Goal: Obtain resource: Download file/media

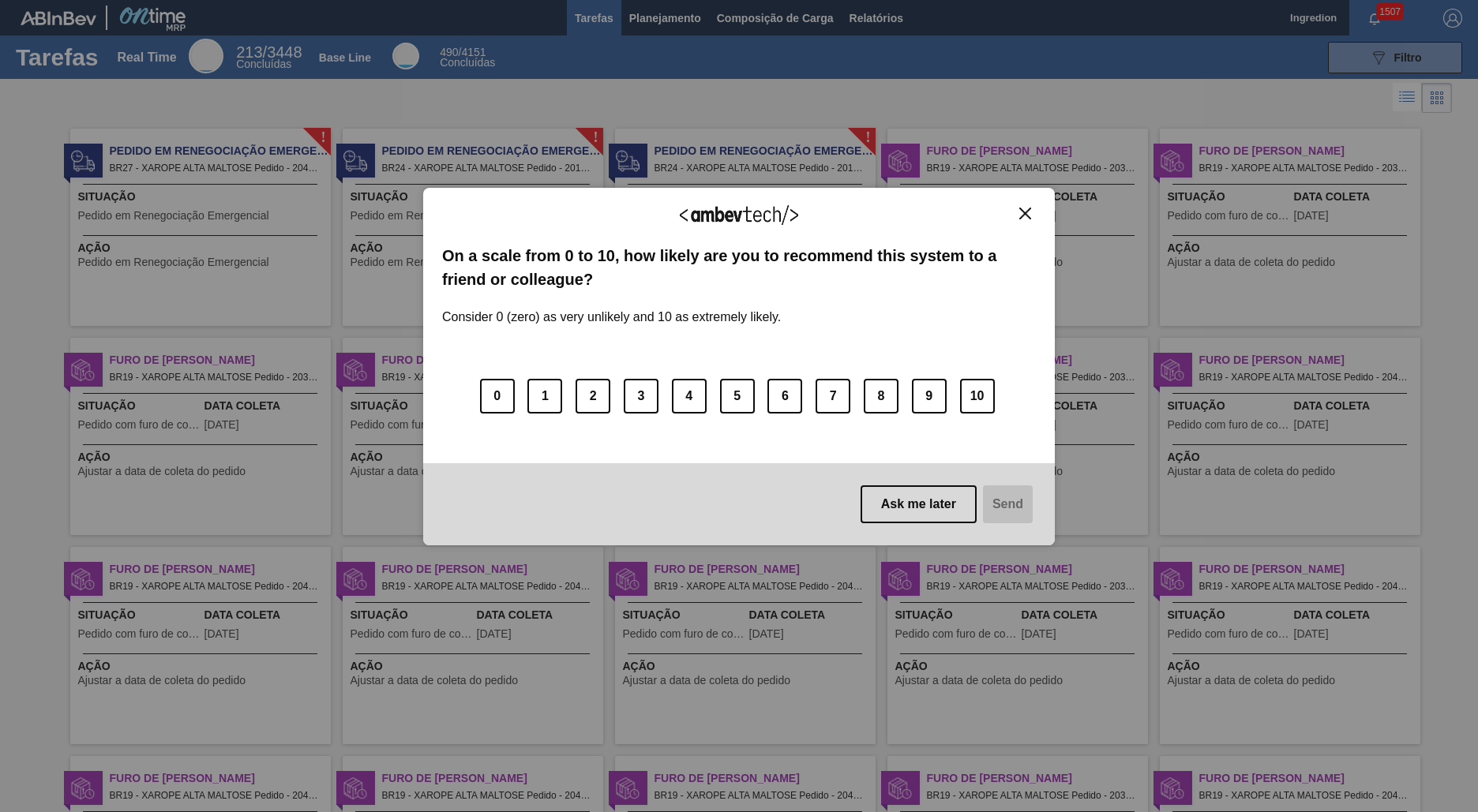
click at [1025, 213] on img "Close" at bounding box center [1024, 213] width 12 height 12
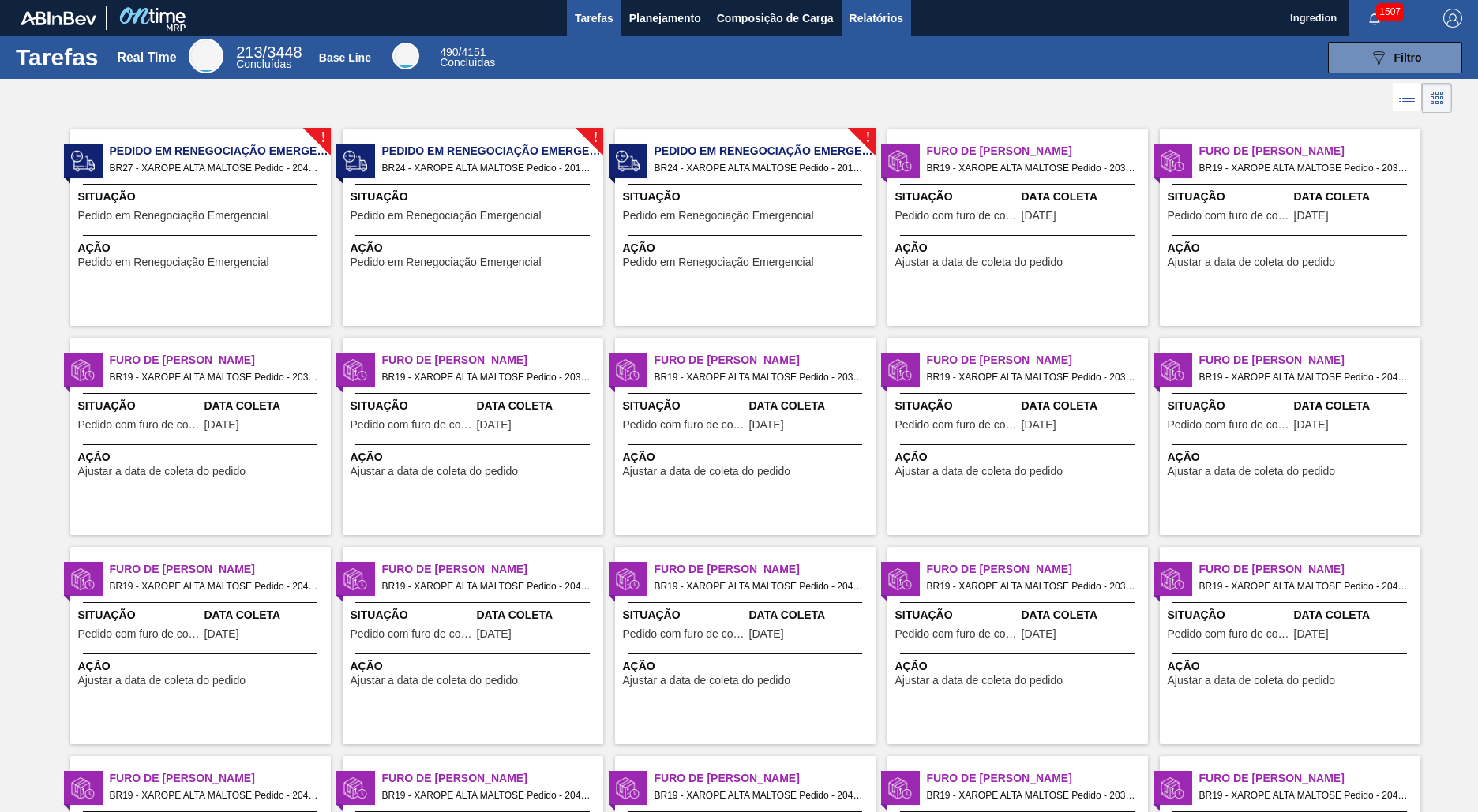
click at [875, 17] on span "Relatórios" at bounding box center [876, 18] width 54 height 19
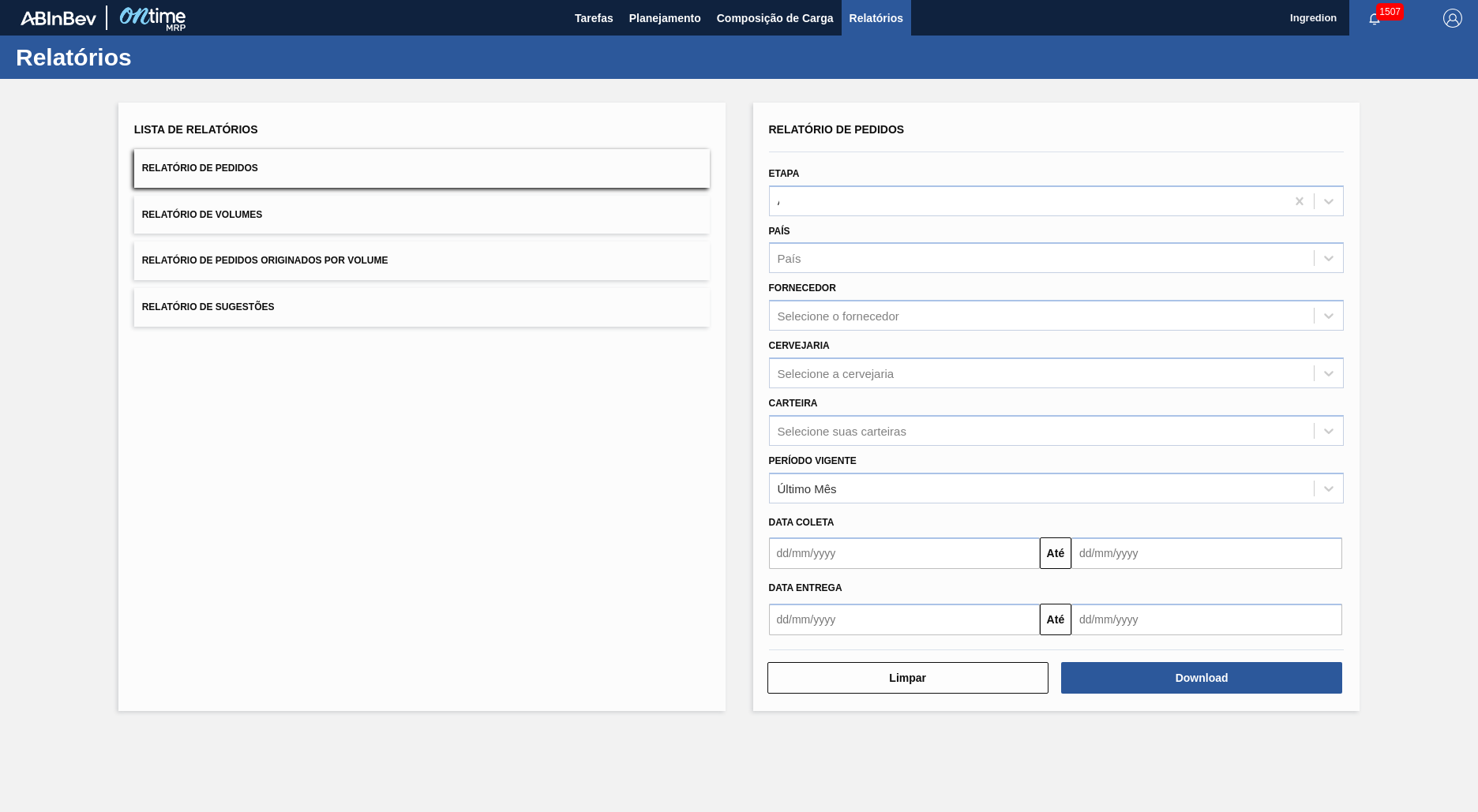
type input "Aguardando Faturamento"
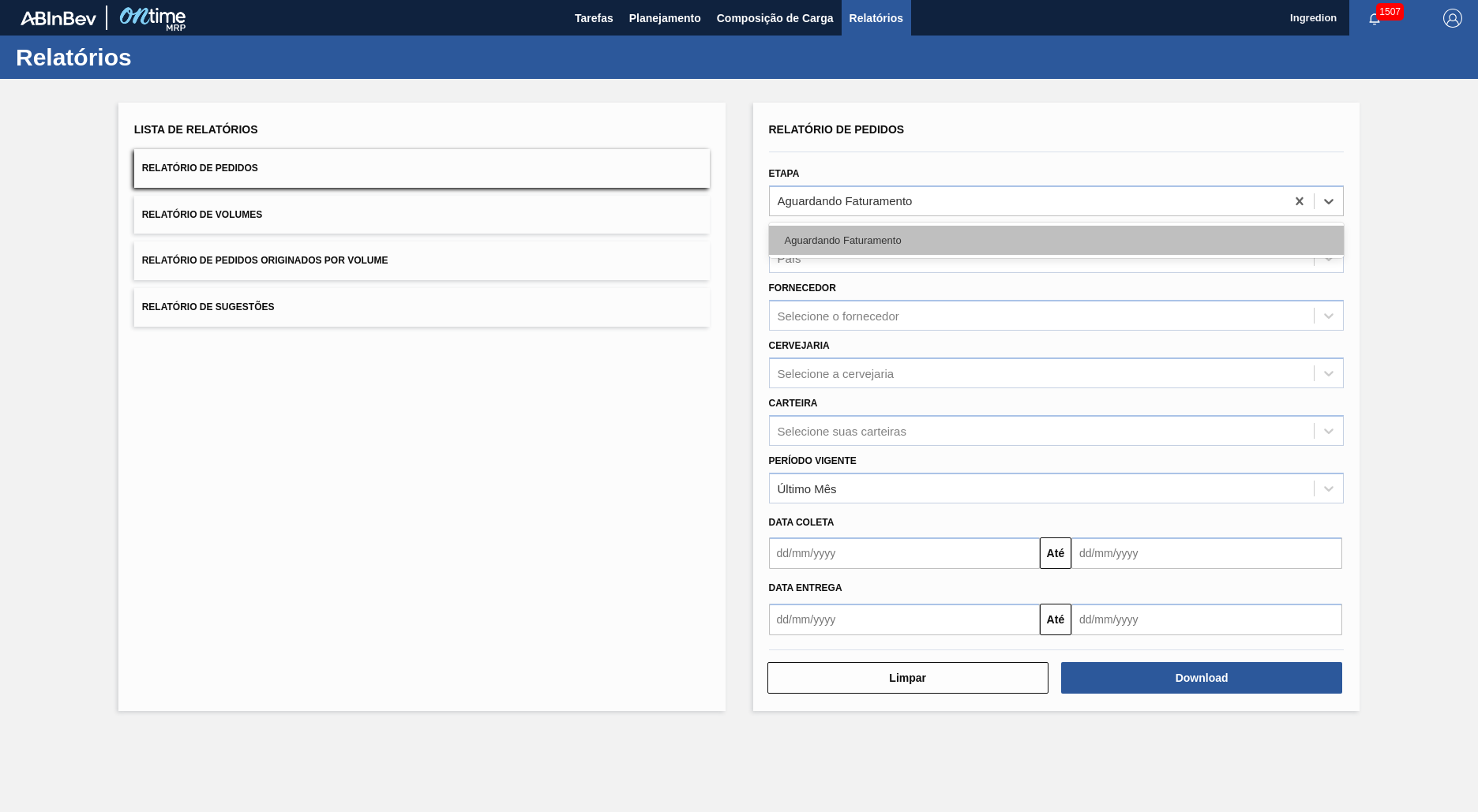
click at [1055, 240] on div "Aguardando Faturamento" at bounding box center [1056, 240] width 576 height 30
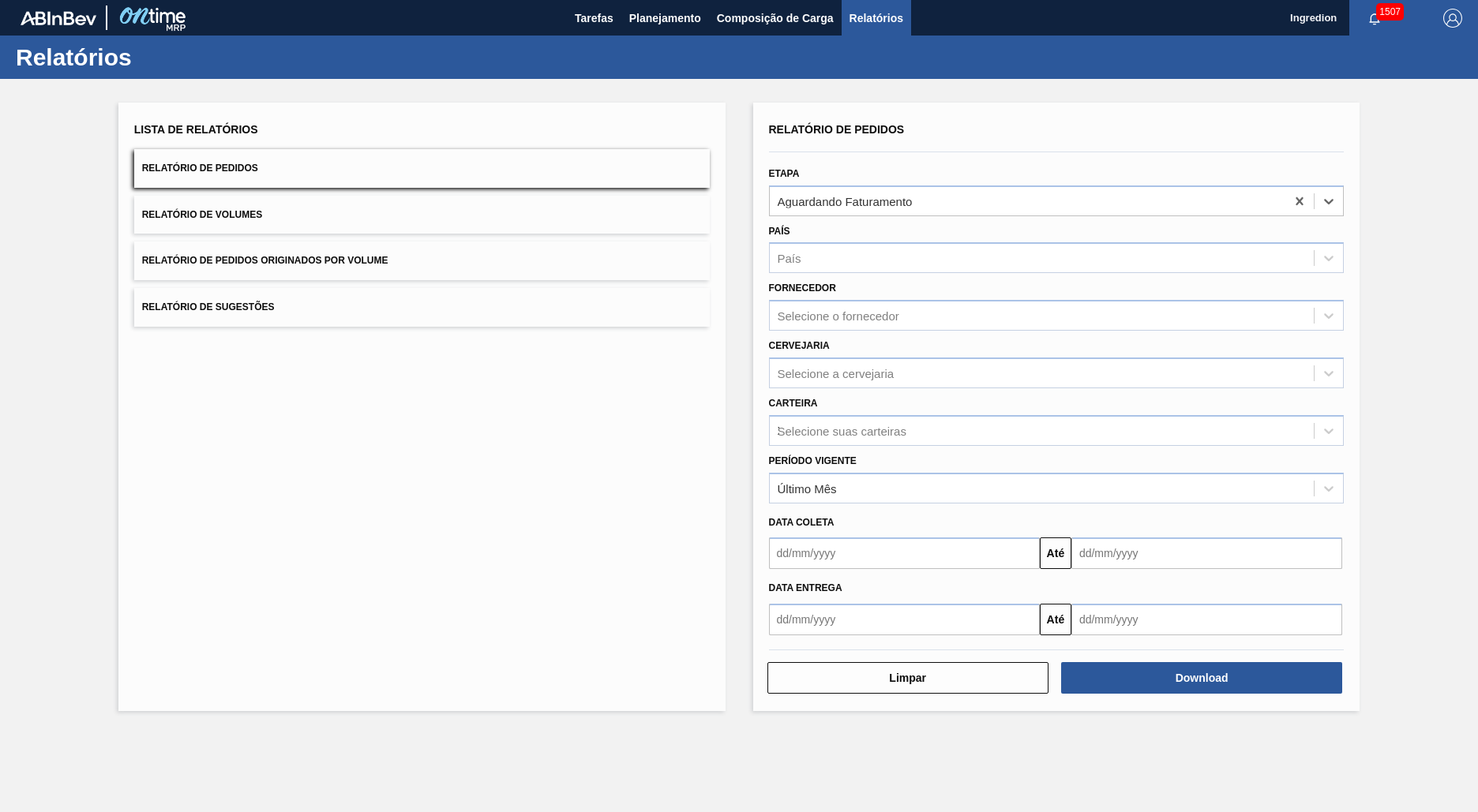
type input "Xarope"
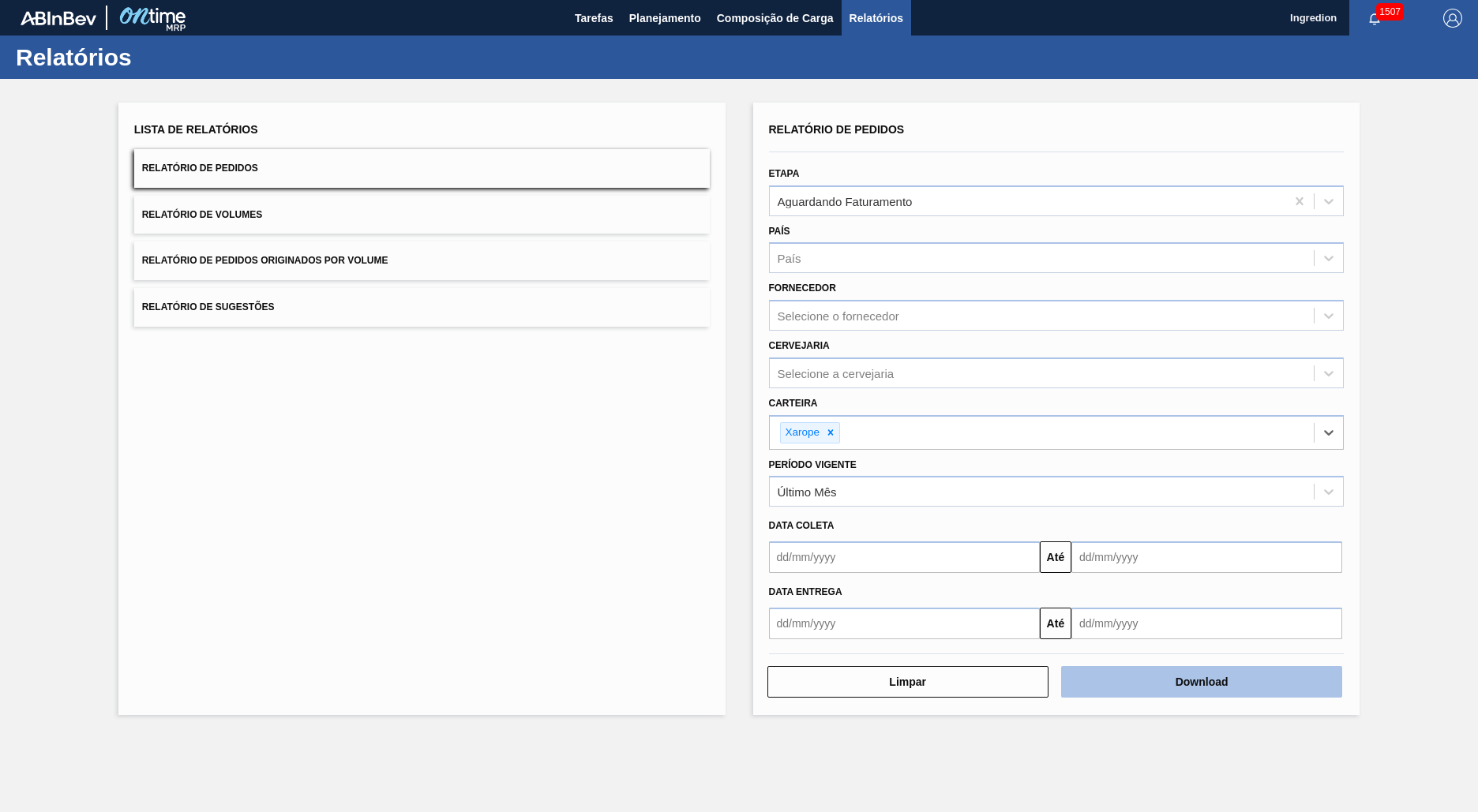
click at [1201, 682] on button "Download" at bounding box center [1201, 681] width 281 height 31
